Goal: Task Accomplishment & Management: Manage account settings

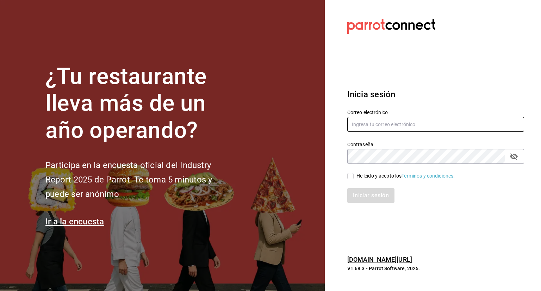
click at [377, 124] on input "text" at bounding box center [435, 124] width 177 height 15
type input "t"
paste input "@"
type input "geragarza.tb@gmail.com"
click at [351, 176] on input "He leído y acepto los Términos y condiciones." at bounding box center [350, 176] width 6 height 6
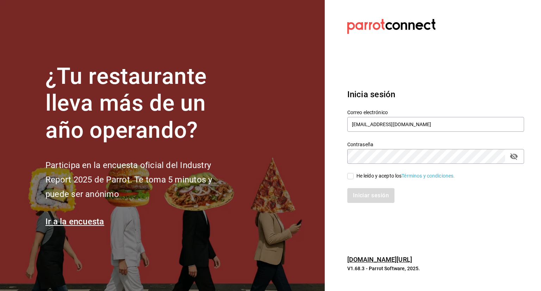
checkbox input "true"
click at [369, 202] on button "Iniciar sesión" at bounding box center [371, 195] width 48 height 15
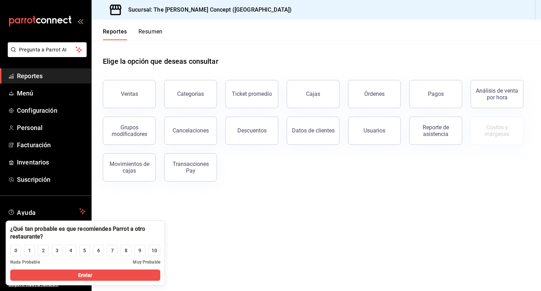
click at [195, 227] on main "Elige la opción que deseas consultar Ventas Categorías Ticket promedio Cajas Ór…" at bounding box center [316, 165] width 449 height 251
click at [154, 253] on div "10" at bounding box center [154, 250] width 6 height 7
click at [148, 273] on button "Enviar" at bounding box center [85, 274] width 150 height 11
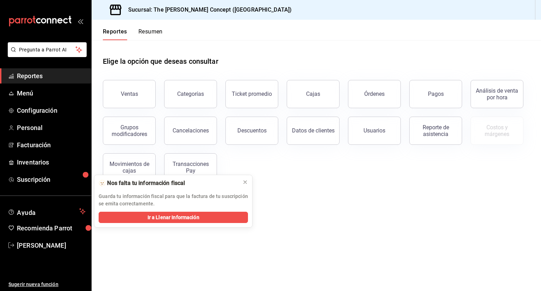
click at [79, 71] on span "Reportes" at bounding box center [51, 76] width 69 height 10
click at [245, 179] on div at bounding box center [245, 182] width 6 height 7
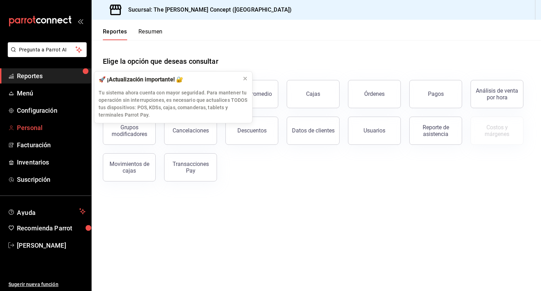
click at [66, 131] on span "Personal" at bounding box center [51, 128] width 69 height 10
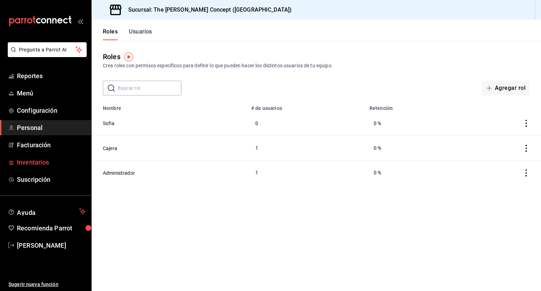
click at [66, 161] on span "Inventarios" at bounding box center [51, 162] width 69 height 10
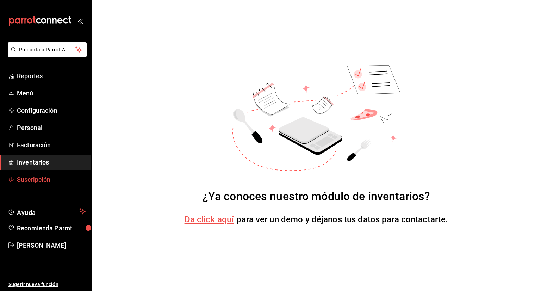
click at [30, 180] on span "Suscripción" at bounding box center [51, 180] width 69 height 10
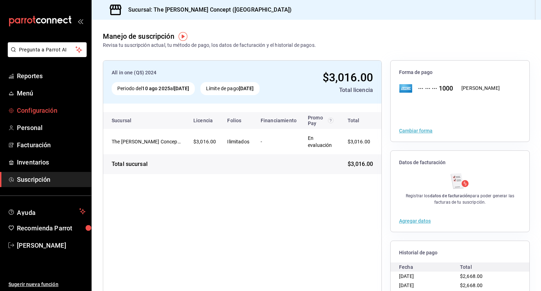
click at [31, 111] on span "Configuración" at bounding box center [51, 111] width 69 height 10
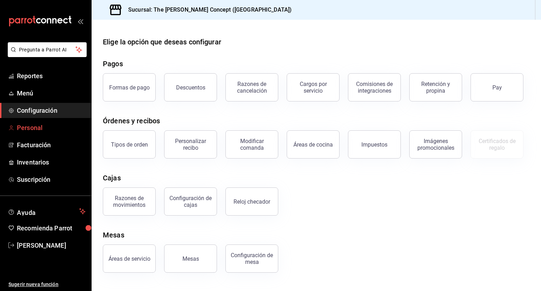
click at [32, 127] on span "Personal" at bounding box center [51, 128] width 69 height 10
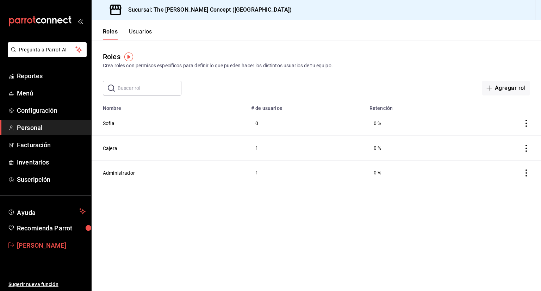
click at [80, 244] on span "[PERSON_NAME]" at bounding box center [51, 246] width 69 height 10
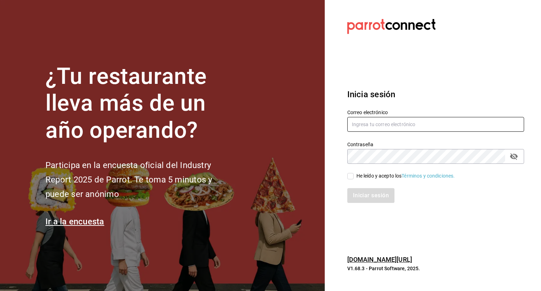
click at [372, 125] on input "text" at bounding box center [435, 124] width 177 height 15
paste input "@"
type input "[EMAIL_ADDRESS][DOMAIN_NAME]"
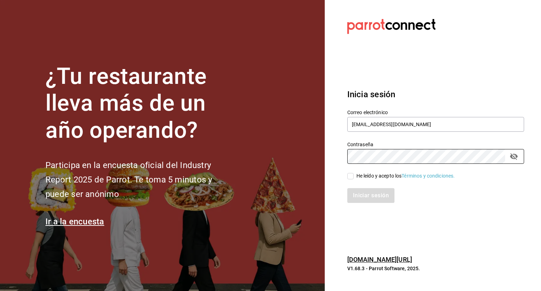
click at [354, 180] on div "Iniciar sesión" at bounding box center [431, 191] width 185 height 23
click at [350, 177] on input "He leído y acepto los Términos y condiciones." at bounding box center [350, 176] width 6 height 6
checkbox input "true"
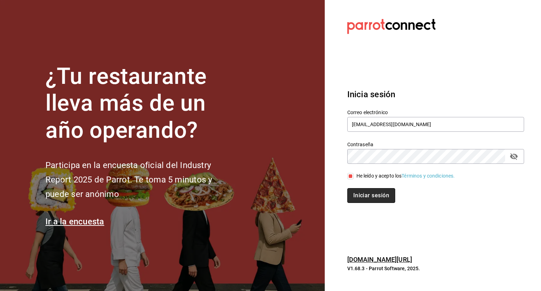
click at [365, 195] on button "Iniciar sesión" at bounding box center [371, 195] width 48 height 15
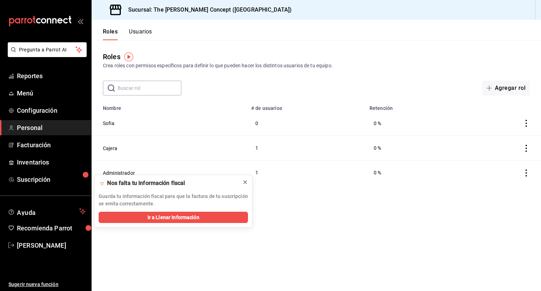
click at [247, 184] on icon at bounding box center [245, 182] width 6 height 6
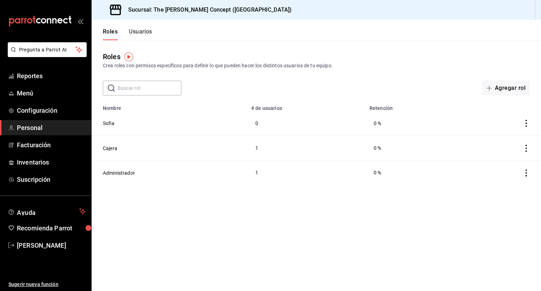
click at [255, 171] on td "1" at bounding box center [306, 172] width 118 height 25
click at [528, 170] on icon "actions" at bounding box center [526, 172] width 7 height 7
click at [347, 199] on div at bounding box center [270, 145] width 541 height 291
drag, startPoint x: 137, startPoint y: 156, endPoint x: 175, endPoint y: 182, distance: 45.8
click at [175, 182] on tbody "Sofia 0 0 % Cajera 1 0 % Administrador 1 0 %" at bounding box center [316, 148] width 449 height 74
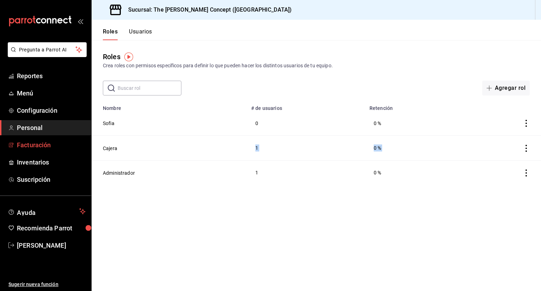
click at [41, 143] on span "Facturación" at bounding box center [51, 145] width 69 height 10
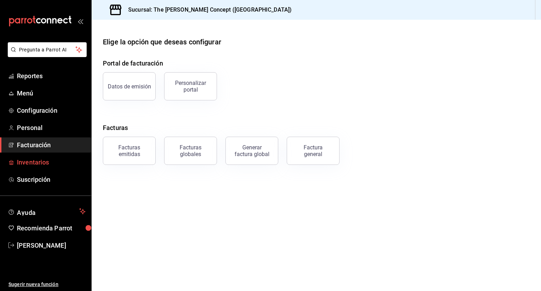
click at [44, 165] on span "Inventarios" at bounding box center [51, 162] width 69 height 10
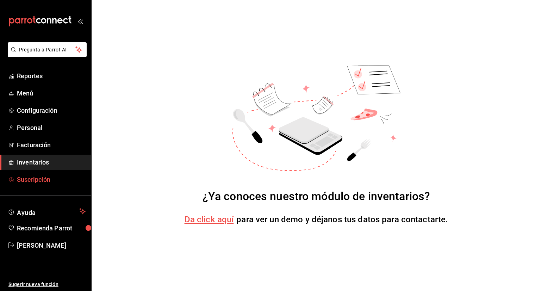
click at [45, 175] on span "Suscripción" at bounding box center [51, 180] width 69 height 10
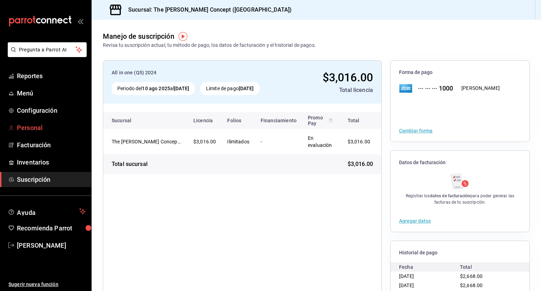
click at [21, 124] on span "Personal" at bounding box center [51, 128] width 69 height 10
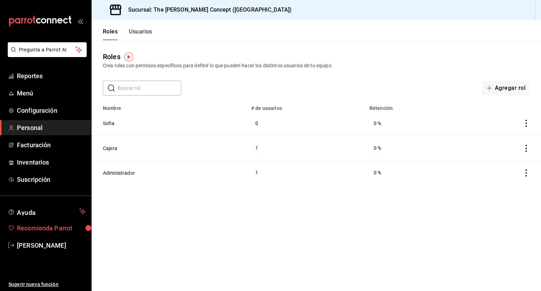
click at [74, 229] on span "Recomienda Parrot" at bounding box center [51, 228] width 69 height 10
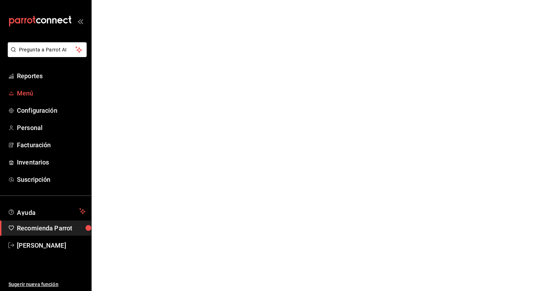
click at [37, 94] on span "Menú" at bounding box center [51, 93] width 69 height 10
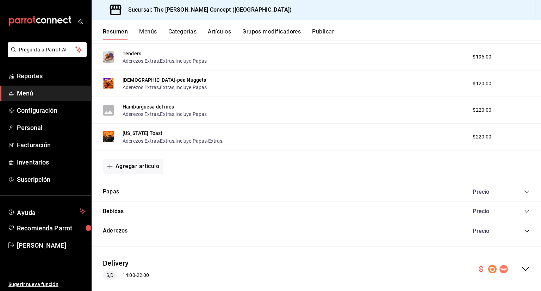
scroll to position [628, 0]
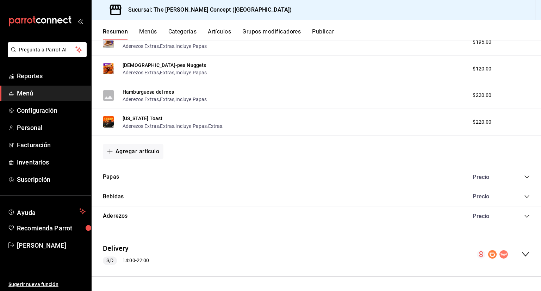
click at [516, 263] on div "Delivery S,D 14:00 - 22:00" at bounding box center [316, 254] width 449 height 33
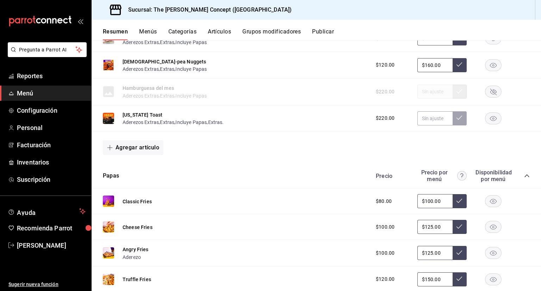
scroll to position [1265, 0]
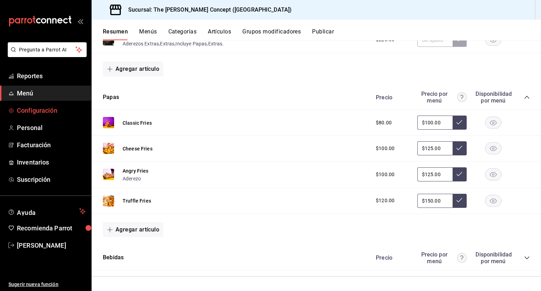
click at [26, 113] on span "Configuración" at bounding box center [51, 111] width 69 height 10
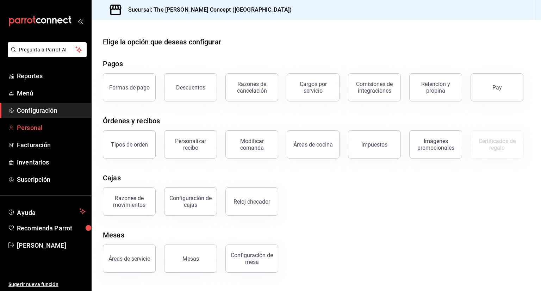
click at [18, 128] on span "Personal" at bounding box center [51, 128] width 69 height 10
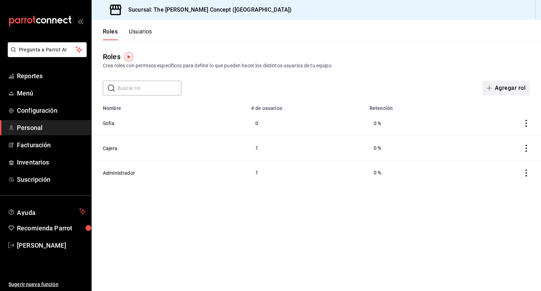
click at [509, 81] on button "Agregar rol" at bounding box center [506, 88] width 48 height 15
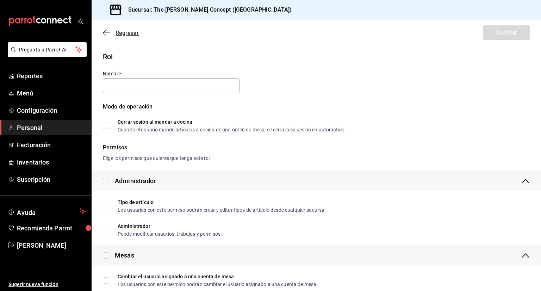
click at [107, 34] on icon "button" at bounding box center [106, 33] width 7 height 6
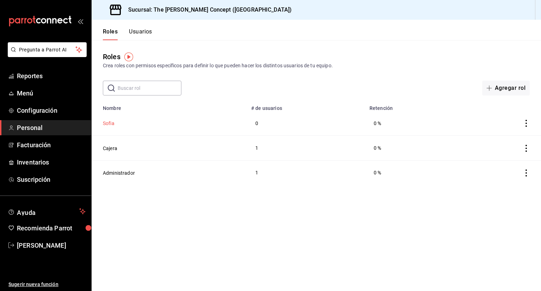
click at [109, 124] on button "Sofia" at bounding box center [109, 123] width 12 height 7
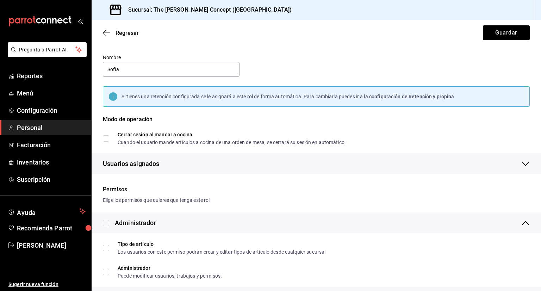
scroll to position [17, 0]
click at [107, 223] on input "checkbox" at bounding box center [106, 222] width 6 height 6
checkbox input "true"
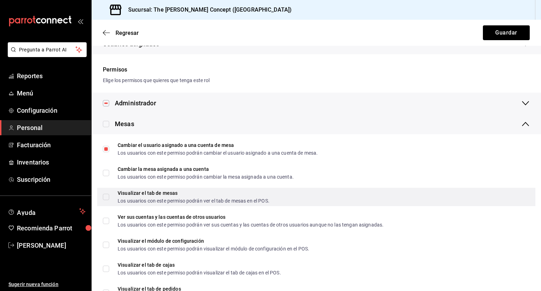
scroll to position [136, 0]
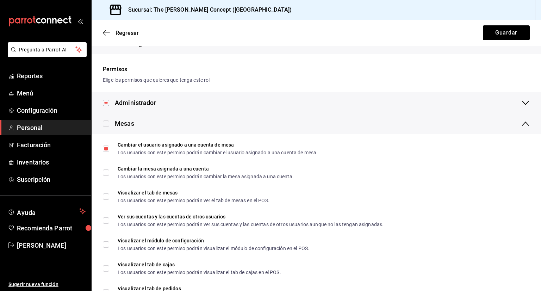
click at [106, 100] on input "checkbox" at bounding box center [106, 103] width 6 height 6
checkbox input "false"
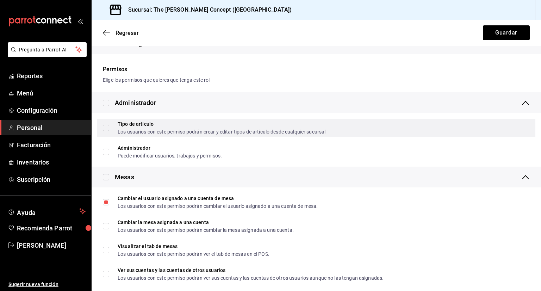
click at [106, 128] on input "Tipo de artículo Los usuarios con este permiso podrán crear y editar tipos de a…" at bounding box center [106, 128] width 6 height 6
checkbox input "true"
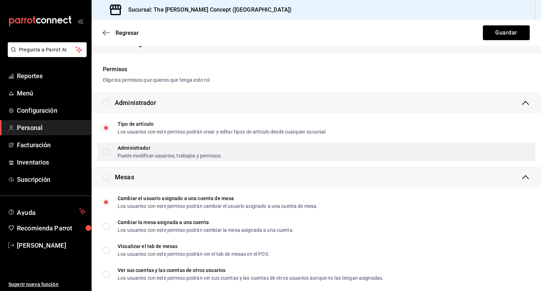
click at [107, 155] on label "Administrador Puede modificar usuarios, trabajos y permisos." at bounding box center [162, 151] width 119 height 13
click at [107, 155] on input "Administrador Puede modificar usuarios, trabajos y permisos." at bounding box center [106, 152] width 6 height 6
checkbox input "false"
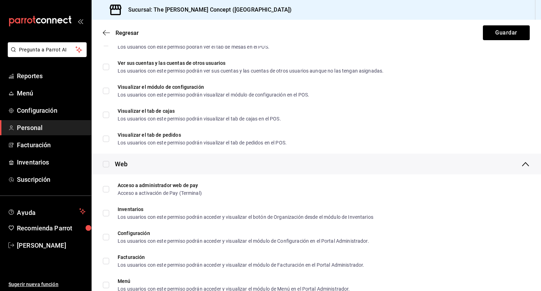
scroll to position [318, 0]
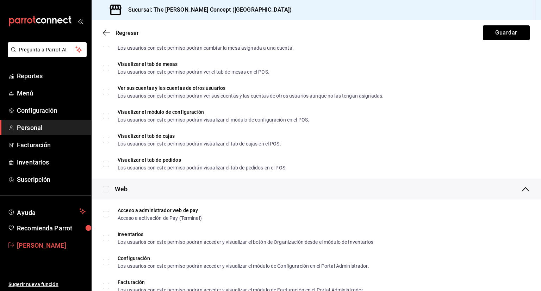
click at [40, 244] on span "[PERSON_NAME]" at bounding box center [51, 246] width 69 height 10
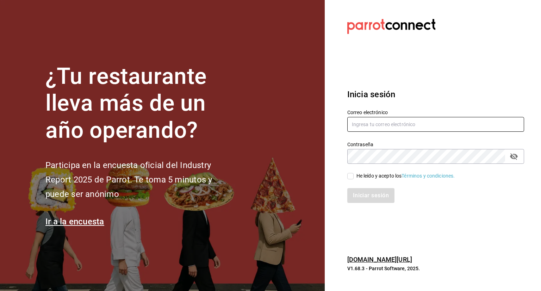
click at [394, 123] on input "text" at bounding box center [435, 124] width 177 height 15
paste input "@"
click at [354, 124] on input "@" at bounding box center [435, 124] width 177 height 15
click at [349, 123] on input "@" at bounding box center [435, 124] width 177 height 15
click at [411, 124] on input "theburgerconceptmx@" at bounding box center [435, 124] width 177 height 15
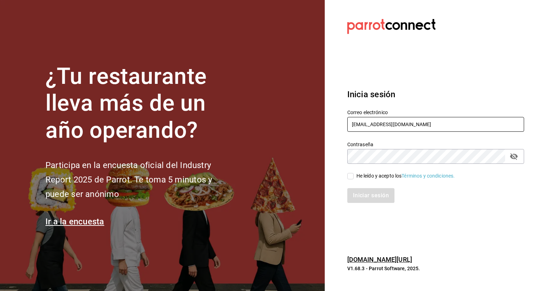
type input "theburgerconceptmx@gmail.com"
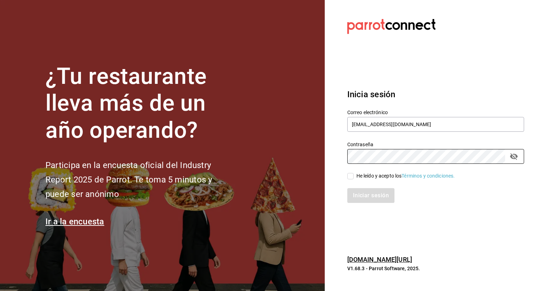
click at [350, 175] on input "He leído y acepto los Términos y condiciones." at bounding box center [350, 176] width 6 height 6
checkbox input "true"
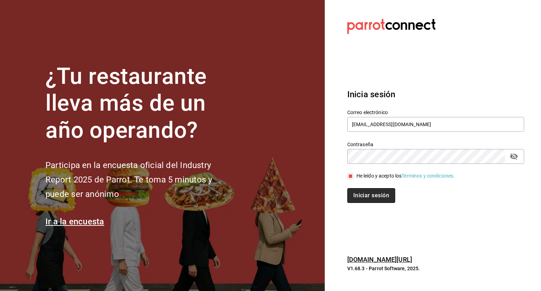
click at [355, 193] on button "Iniciar sesión" at bounding box center [371, 195] width 48 height 15
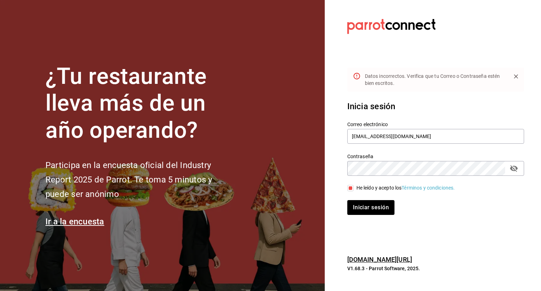
click at [514, 170] on icon "passwordField" at bounding box center [514, 168] width 8 height 7
click at [389, 206] on button "Iniciar sesión" at bounding box center [371, 207] width 48 height 15
click at [391, 135] on input "theburgerconceptmx@gmail.com" at bounding box center [435, 136] width 177 height 15
type input "[DOMAIN_NAME][EMAIL_ADDRESS][DOMAIN_NAME]"
click at [380, 200] on button "Iniciar sesión" at bounding box center [371, 207] width 48 height 15
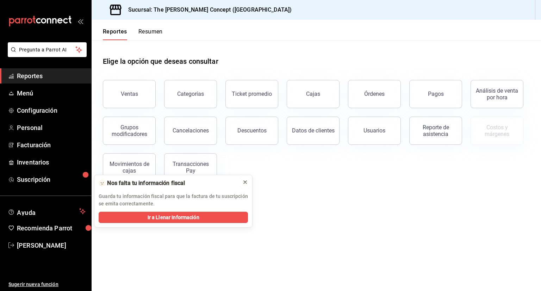
click at [246, 178] on button at bounding box center [245, 181] width 11 height 11
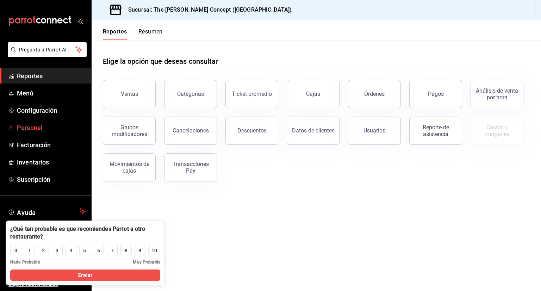
click at [35, 128] on span "Personal" at bounding box center [51, 128] width 69 height 10
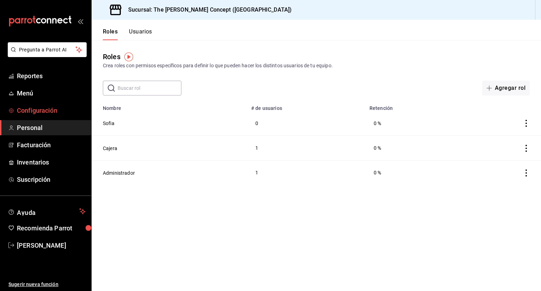
click at [56, 110] on span "Configuración" at bounding box center [51, 111] width 69 height 10
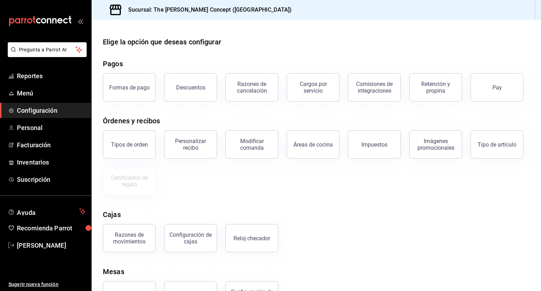
scroll to position [30, 0]
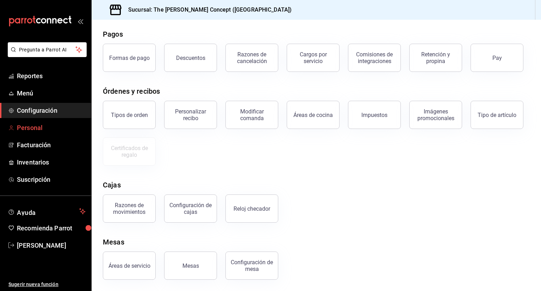
click at [31, 126] on span "Personal" at bounding box center [51, 128] width 69 height 10
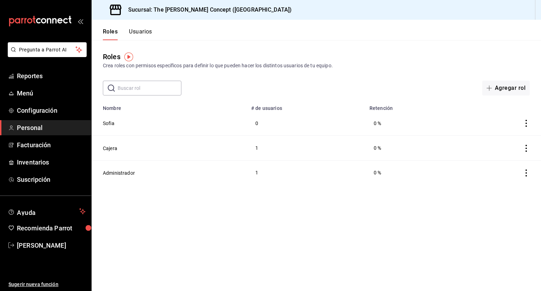
click at [145, 27] on div "Roles Usuarios" at bounding box center [122, 30] width 61 height 20
click at [142, 30] on button "Usuarios" at bounding box center [140, 34] width 23 height 12
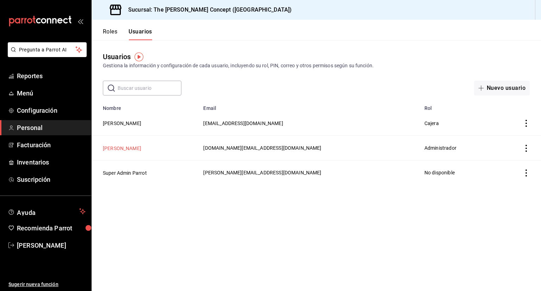
click at [117, 151] on button "[PERSON_NAME]" at bounding box center [122, 148] width 38 height 7
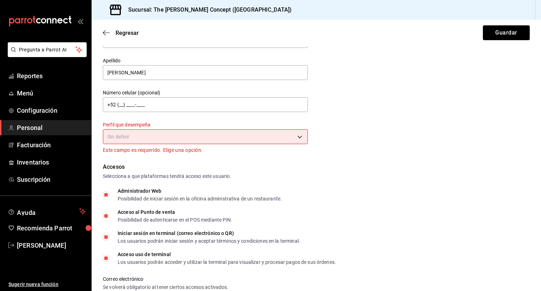
scroll to position [43, 0]
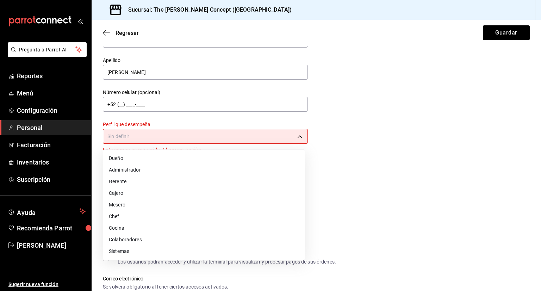
click at [292, 137] on body "Pregunta a Parrot AI Reportes Menú Configuración Personal Facturación Inventari…" at bounding box center [270, 145] width 541 height 291
click at [131, 167] on li "Administrador" at bounding box center [203, 170] width 201 height 12
type input "ADMIN"
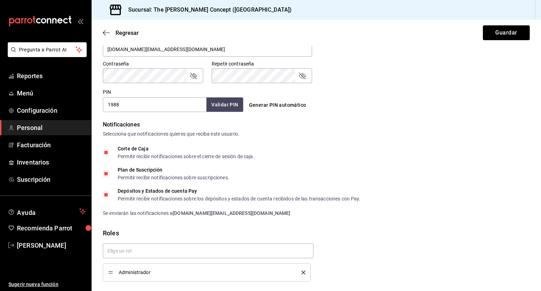
scroll to position [311, 0]
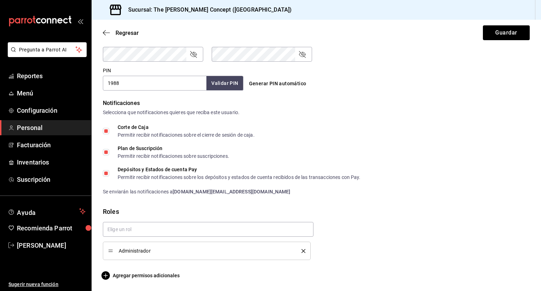
click at [491, 40] on div "Regresar Guardar" at bounding box center [316, 33] width 449 height 26
click at [490, 36] on button "Guardar" at bounding box center [506, 32] width 47 height 15
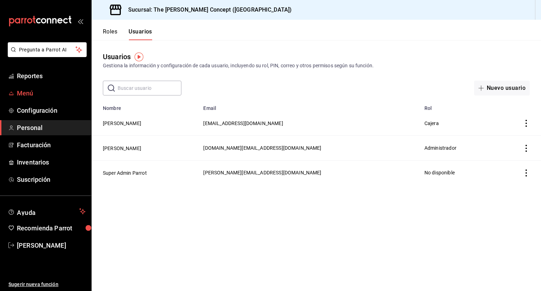
click at [29, 88] on span "Menú" at bounding box center [51, 93] width 69 height 10
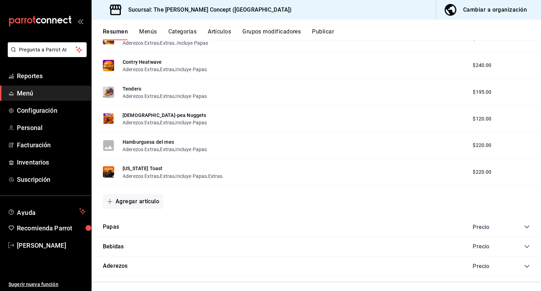
scroll to position [628, 0]
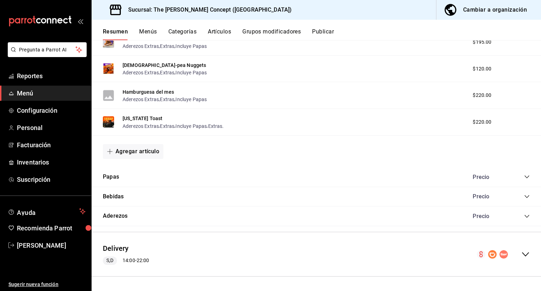
click at [523, 257] on icon "collapse-menu-row" at bounding box center [525, 254] width 8 height 8
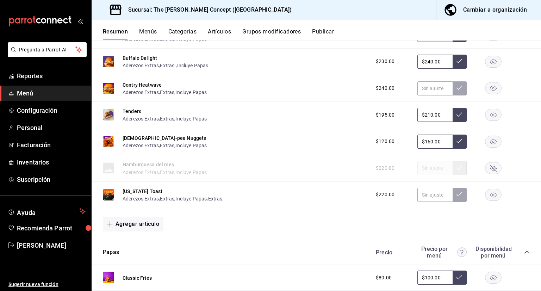
scroll to position [1109, 0]
click at [490, 117] on icon "button" at bounding box center [493, 114] width 7 height 5
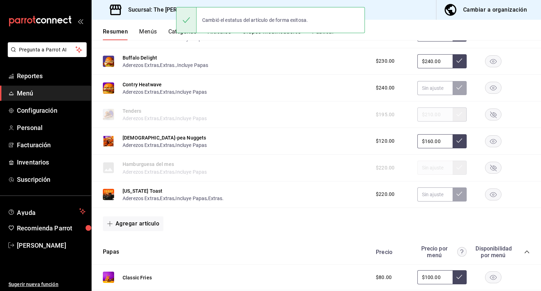
click at [488, 117] on rect "button" at bounding box center [493, 115] width 16 height 12
click at [490, 117] on icon "button" at bounding box center [493, 114] width 7 height 5
